Goal: Find specific page/section: Find specific page/section

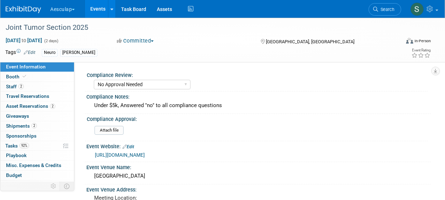
select select "No Approval Needed"
select select "Neuro"
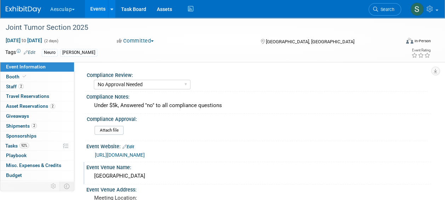
scroll to position [71, 0]
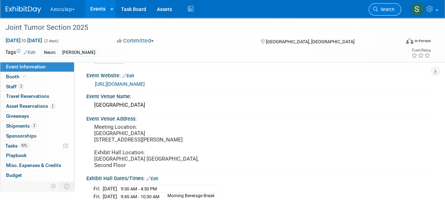
click at [391, 13] on link "Search" at bounding box center [385, 9] width 33 height 12
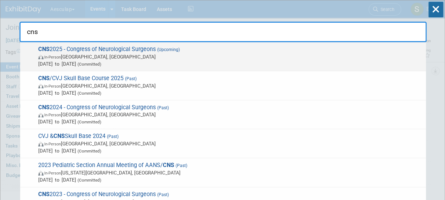
type input "cns"
click at [79, 48] on span "CNS 2025 - Congress of Neurological Surgeons (Upcoming) In-Person Los Angeles, …" at bounding box center [229, 57] width 386 height 22
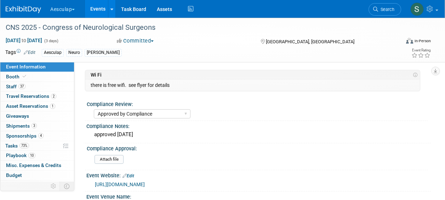
select select "Approved by Compliance"
select select "Neuro"
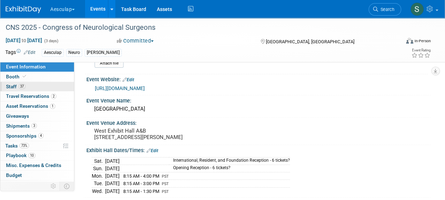
scroll to position [106, 0]
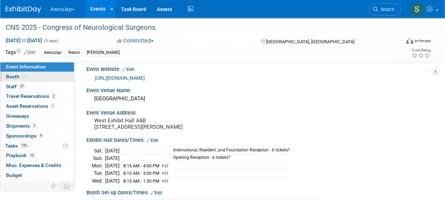
click at [21, 78] on span at bounding box center [24, 76] width 6 height 5
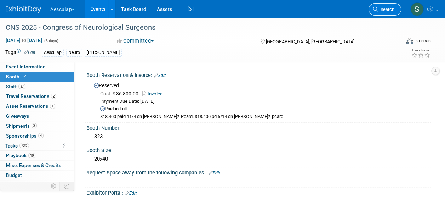
click at [379, 7] on span "Search" at bounding box center [386, 9] width 16 height 5
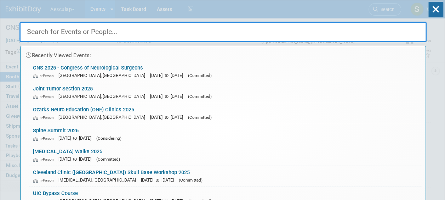
click at [64, 91] on link "Joint Tumor Section 2025 In-Person Los Angeles, CA Oct 10, 2025 to Oct 11, 2025…" at bounding box center [225, 92] width 393 height 21
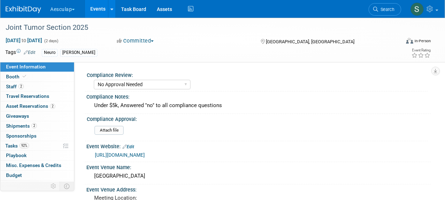
select select "No Approval Needed"
select select "Neuro"
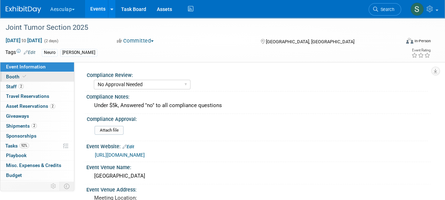
click at [17, 77] on span "Booth" at bounding box center [17, 77] width 22 height 6
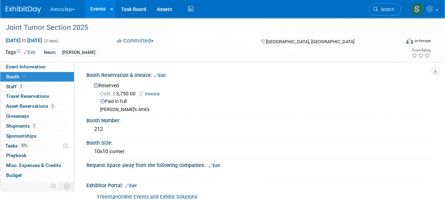
click at [100, 9] on link "Events" at bounding box center [98, 9] width 26 height 18
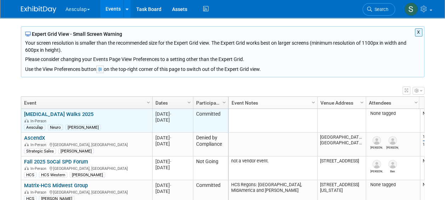
scroll to position [95, 0]
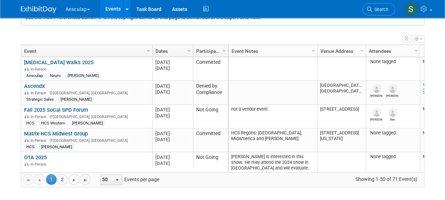
click at [375, 7] on span "Search" at bounding box center [380, 9] width 16 height 5
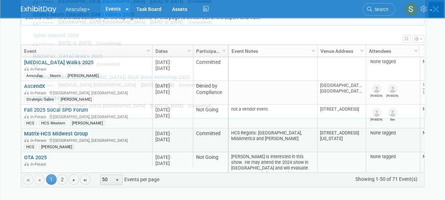
scroll to position [0, 0]
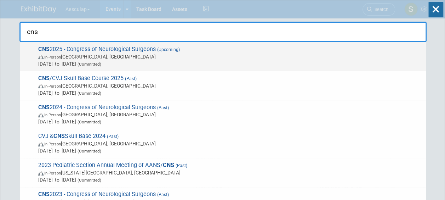
type input "cns"
click at [61, 47] on span "CNS 2025 - Congress of Neurological Surgeons (Upcoming) In-Person [GEOGRAPHIC_D…" at bounding box center [229, 57] width 386 height 22
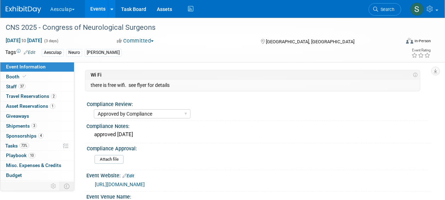
select select "Approved by Compliance"
select select "Neuro"
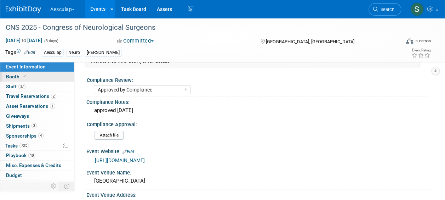
scroll to position [35, 0]
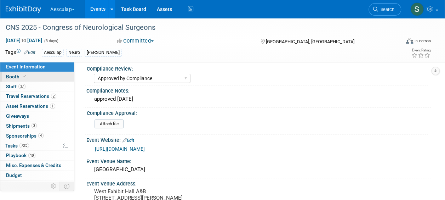
click at [13, 76] on span "Booth" at bounding box center [17, 77] width 22 height 6
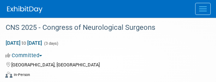
select select "Approved by Compliance"
select select "Neuro"
